Goal: Find specific page/section: Find specific page/section

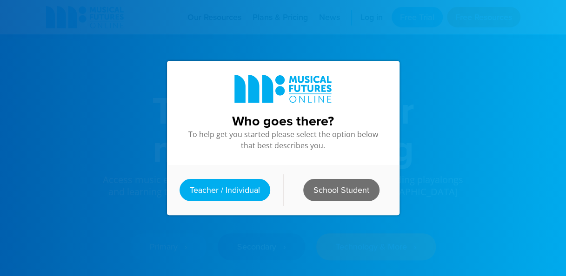
click at [319, 198] on link "School Student" at bounding box center [341, 190] width 76 height 22
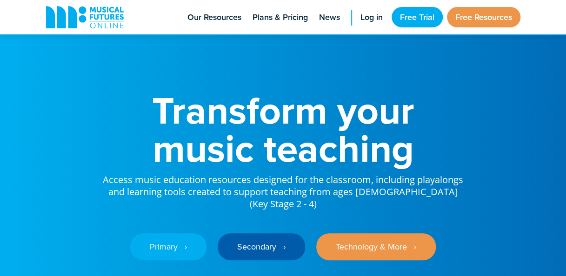
scroll to position [100, 0]
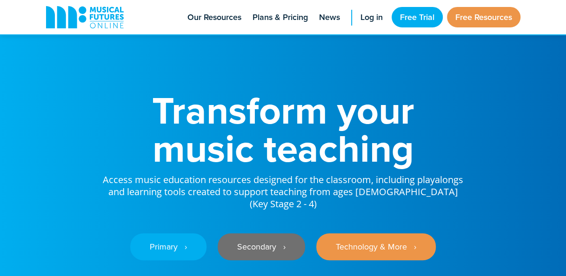
click at [273, 237] on link "Secondary ‎‏‏‎ ‎ ›" at bounding box center [261, 246] width 87 height 27
